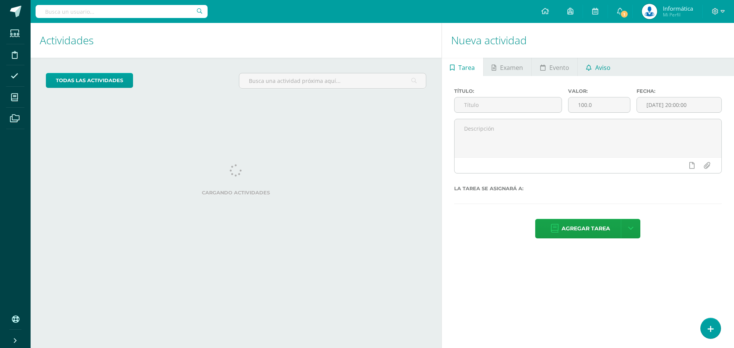
click at [610, 67] on span "Aviso" at bounding box center [602, 67] width 15 height 18
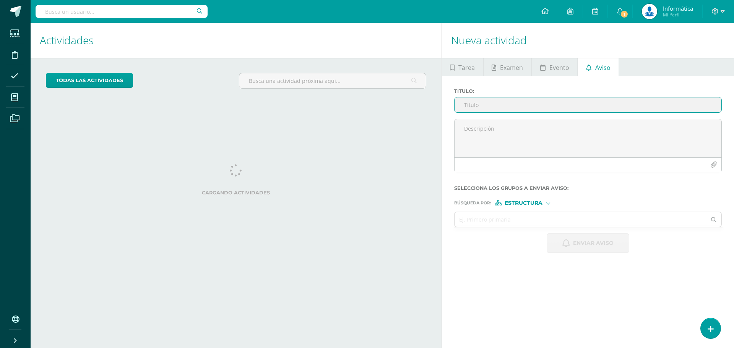
click at [488, 106] on input "Titulo :" at bounding box center [588, 104] width 267 height 15
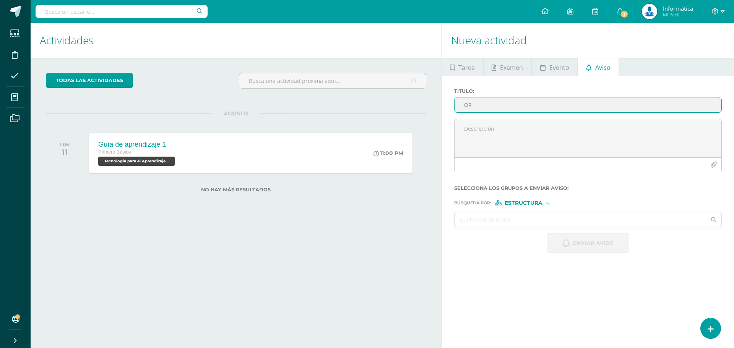
type input "O"
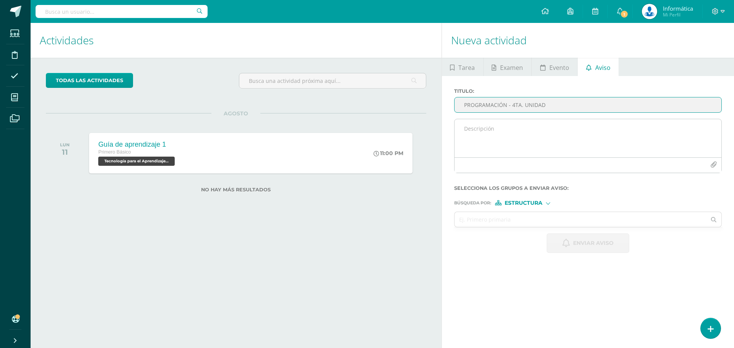
type input "PROGRAMACIÓN - 4TA. UNIDAD"
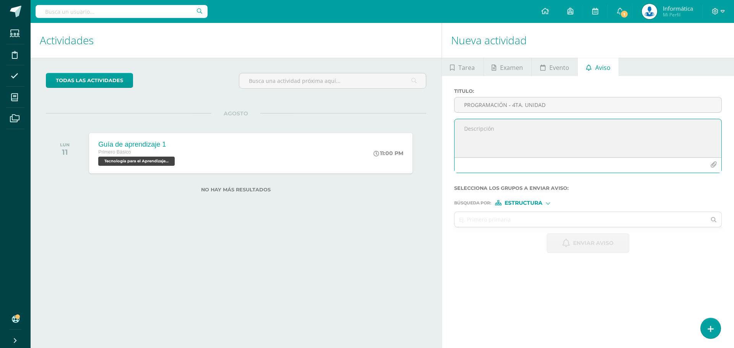
click at [492, 135] on textarea at bounding box center [588, 138] width 267 height 38
click at [717, 166] on button "button" at bounding box center [713, 165] width 15 height 15
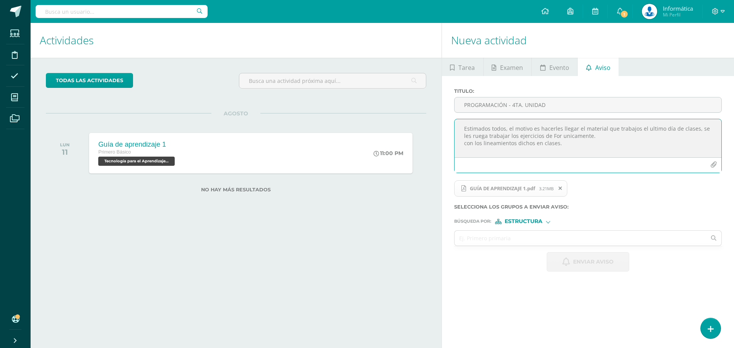
click at [583, 136] on textarea "Estimados todos, el motivo es hacerles llegar el material que trabajos el ultim…" at bounding box center [588, 138] width 267 height 38
click at [578, 144] on textarea "Estimados todos, el motivo es hacerles llegar el material que trabajos el ultim…" at bounding box center [588, 138] width 267 height 38
type textarea "Estimados todos, el motivo es hacerles llegar el material que trabajos el ultim…"
click at [546, 238] on input "text" at bounding box center [581, 238] width 252 height 15
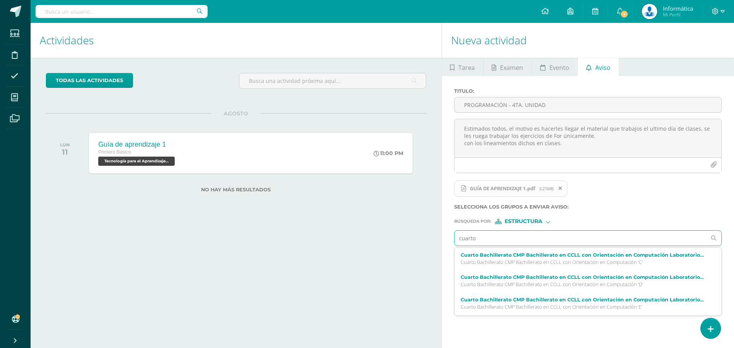
type input "cuarto"
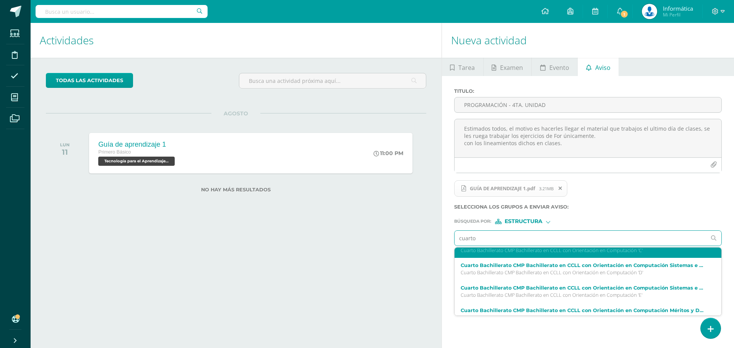
scroll to position [153, 0]
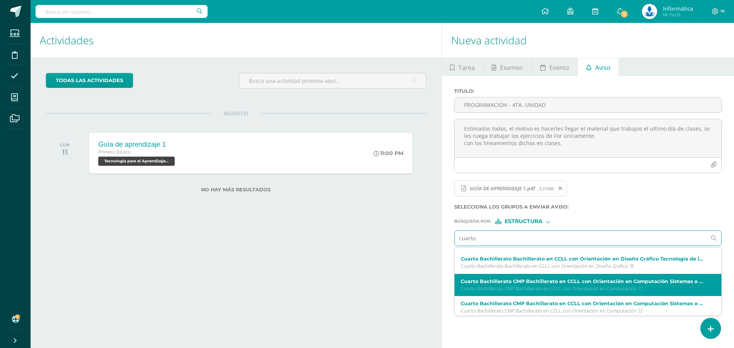
click at [600, 281] on label "Cuarto Bachillerato CMP Bachillerato en CCLL con Orientación en Computación Sis…" at bounding box center [583, 282] width 244 height 6
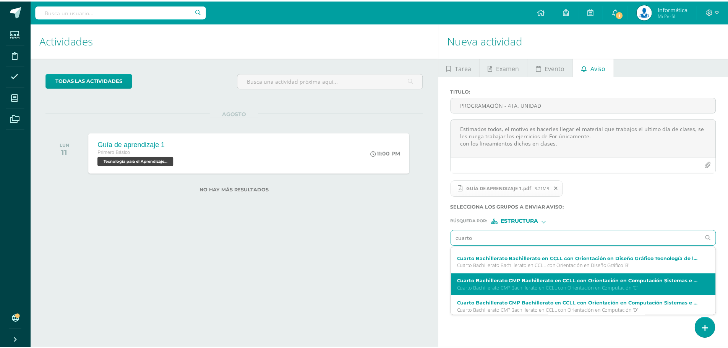
scroll to position [0, 0]
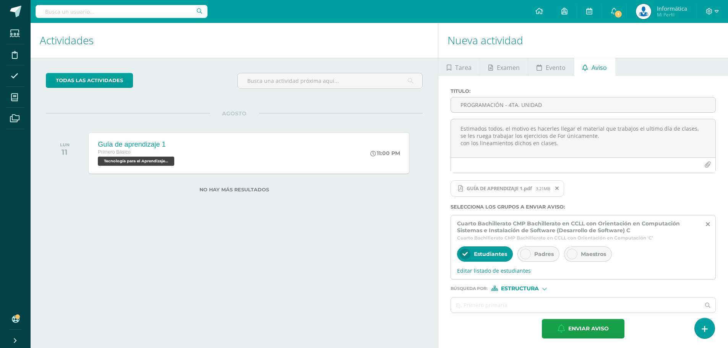
click at [570, 256] on icon at bounding box center [572, 254] width 5 height 5
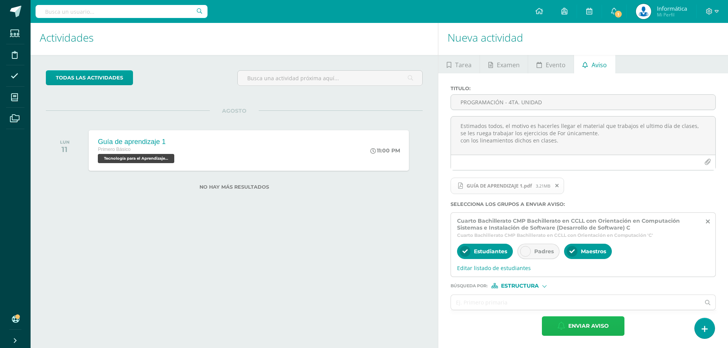
click at [589, 324] on span "Enviar aviso" at bounding box center [589, 326] width 41 height 19
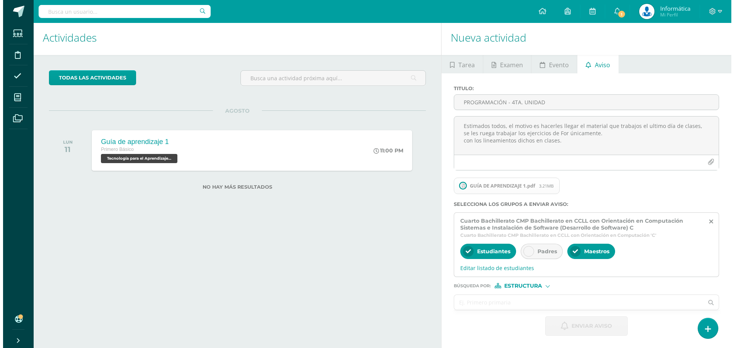
scroll to position [0, 0]
